Goal: Task Accomplishment & Management: Manage account settings

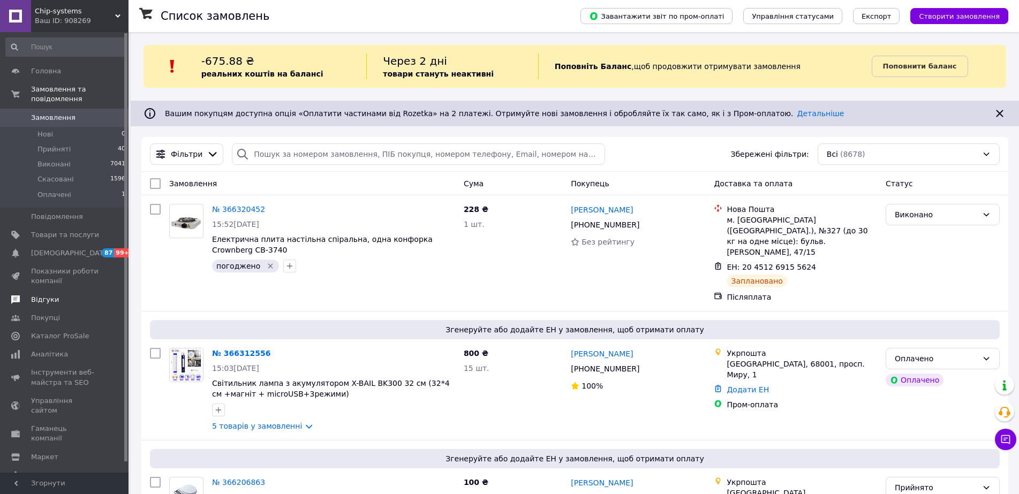
click at [55, 295] on span "Відгуки" at bounding box center [65, 300] width 68 height 10
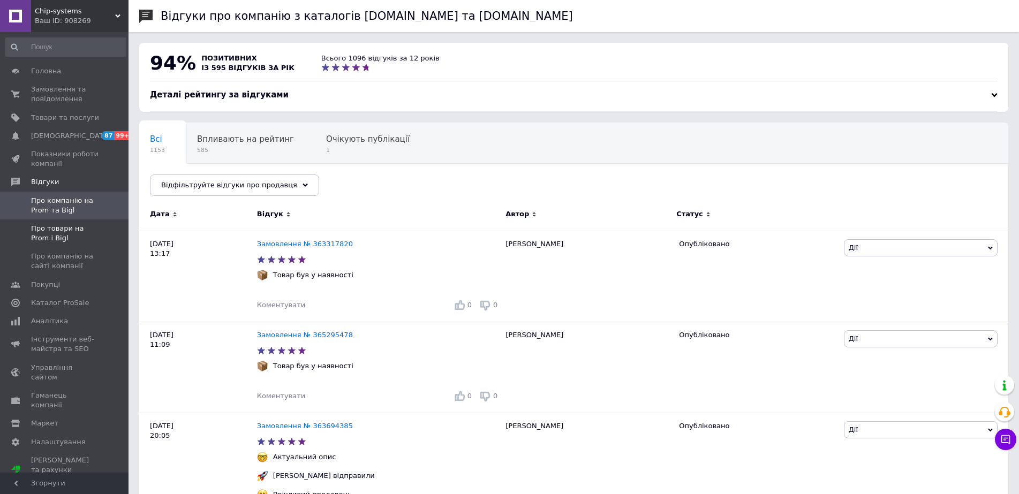
click at [72, 229] on span "Про товари на Prom і Bigl" at bounding box center [65, 233] width 68 height 19
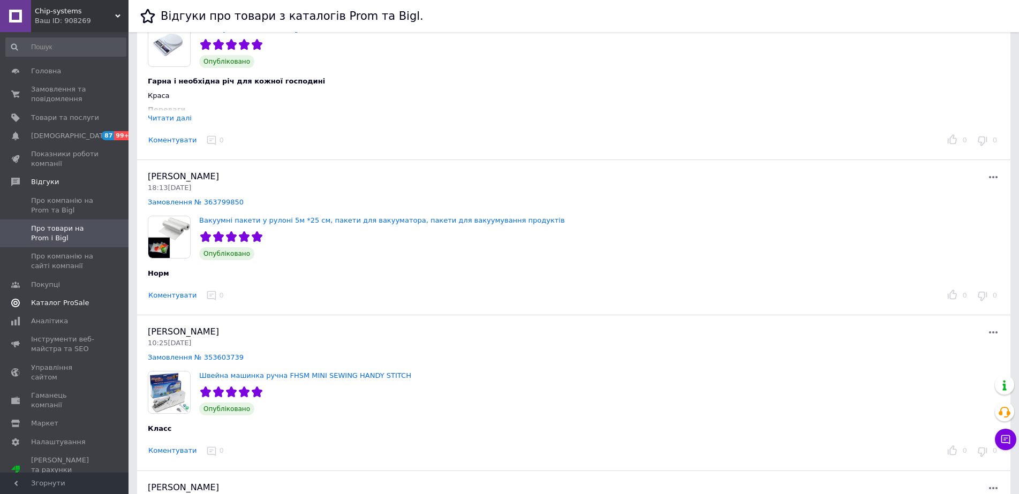
scroll to position [1339, 0]
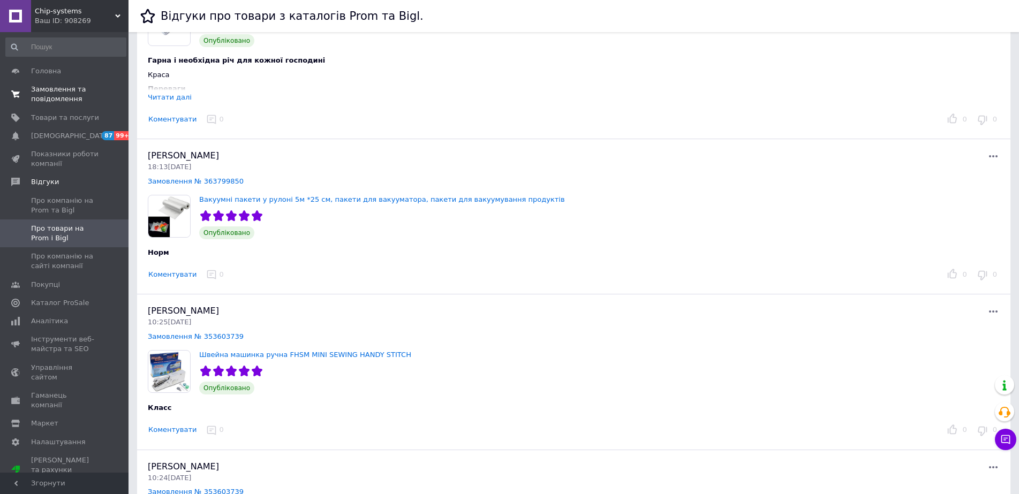
click at [57, 89] on span "Замовлення та повідомлення" at bounding box center [65, 94] width 68 height 19
